Goal: Task Accomplishment & Management: Manage account settings

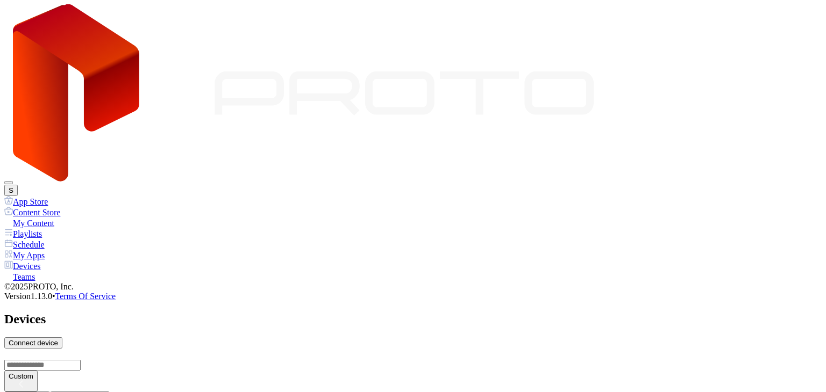
scroll to position [753, 0]
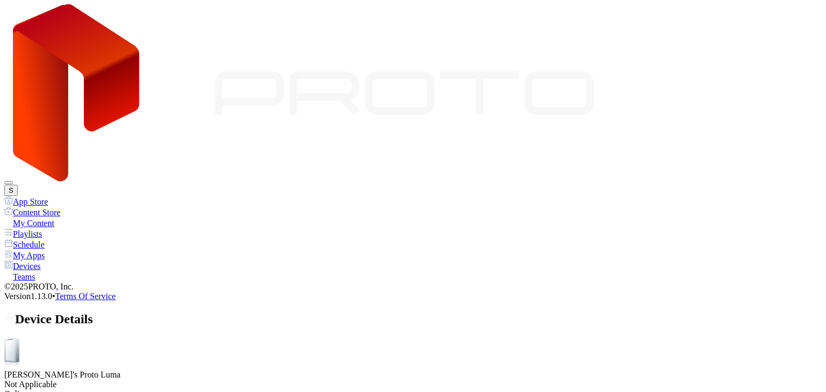
scroll to position [140, 0]
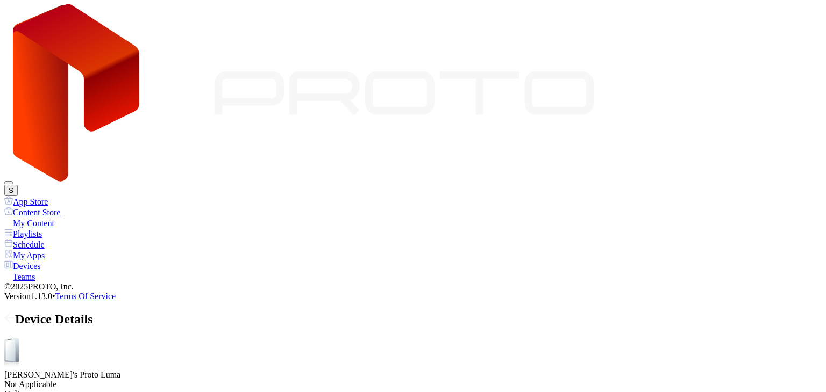
drag, startPoint x: 245, startPoint y: 217, endPoint x: 308, endPoint y: 217, distance: 62.9
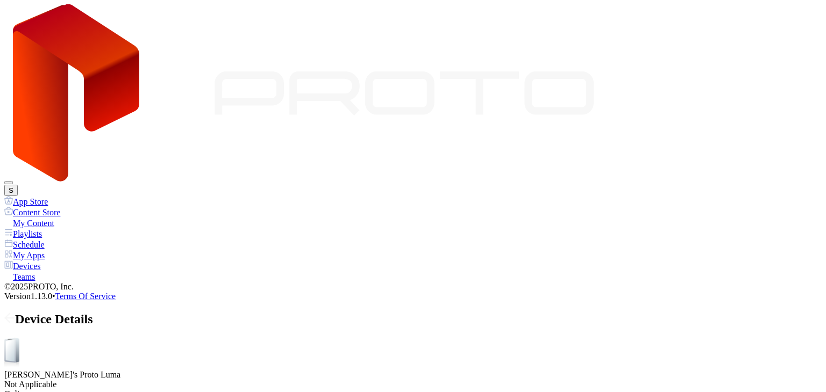
drag, startPoint x: 260, startPoint y: 218, endPoint x: 280, endPoint y: 223, distance: 20.4
drag, startPoint x: 206, startPoint y: 216, endPoint x: 352, endPoint y: 227, distance: 145.6
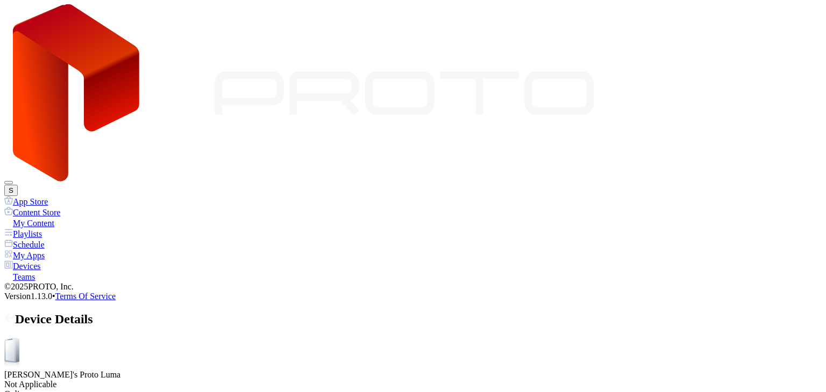
drag, startPoint x: 249, startPoint y: 179, endPoint x: 302, endPoint y: 187, distance: 53.8
